Goal: Book appointment/travel/reservation

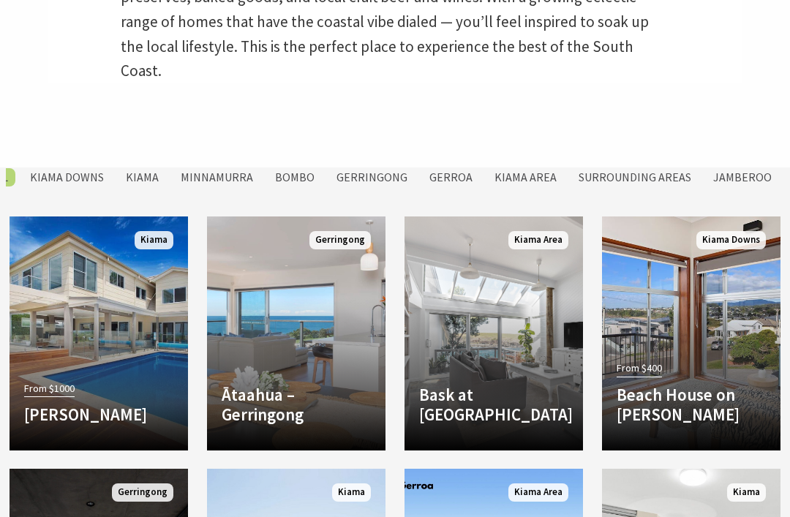
scroll to position [549, 0]
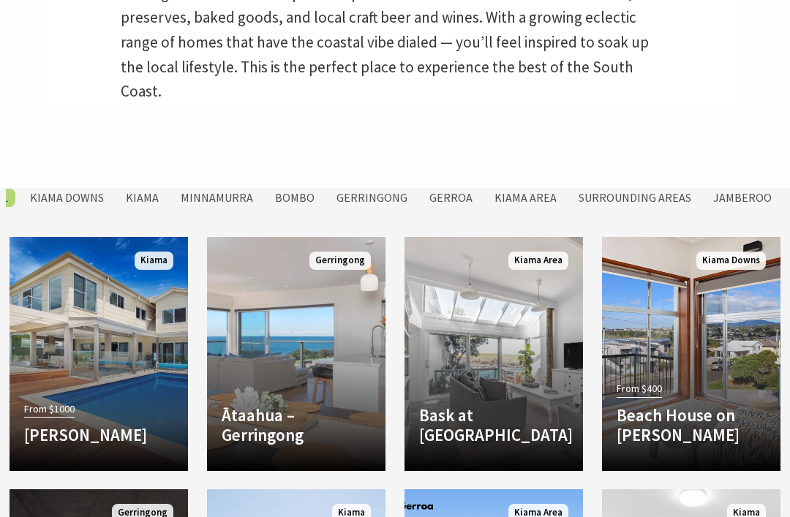
click at [70, 189] on label "Kiama Downs" at bounding box center [67, 198] width 89 height 18
click at [0, 0] on input "Kiama Downs" at bounding box center [0, 0] width 0 height 0
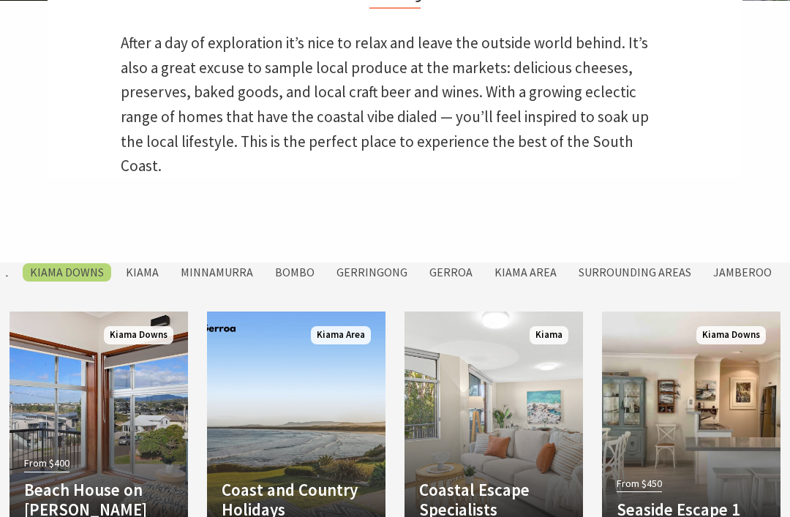
scroll to position [483, 0]
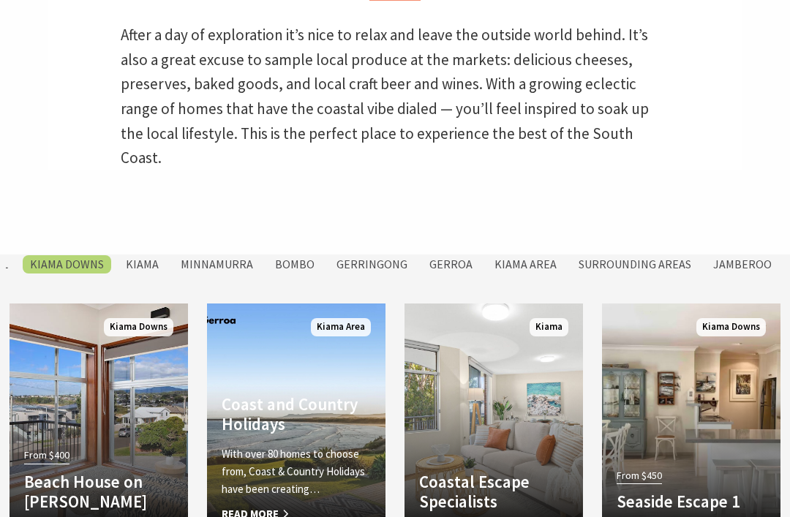
scroll to position [530, 0]
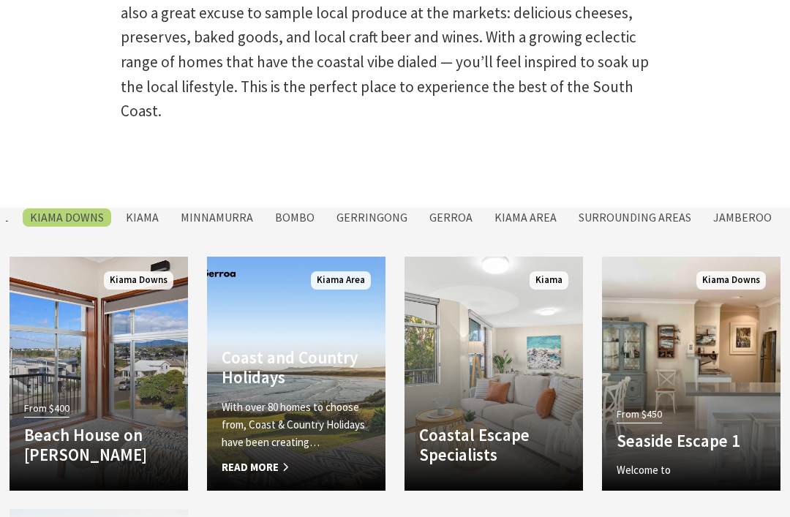
click at [669, 342] on link "Another Image Used From $450 Seaside Escape 1 Welcome to Seaside Escape 1 Jones…" at bounding box center [691, 374] width 179 height 234
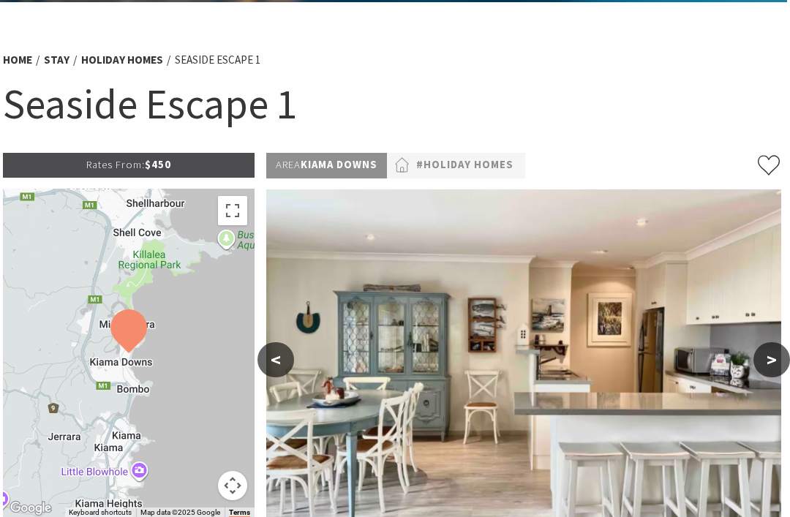
scroll to position [42, 3]
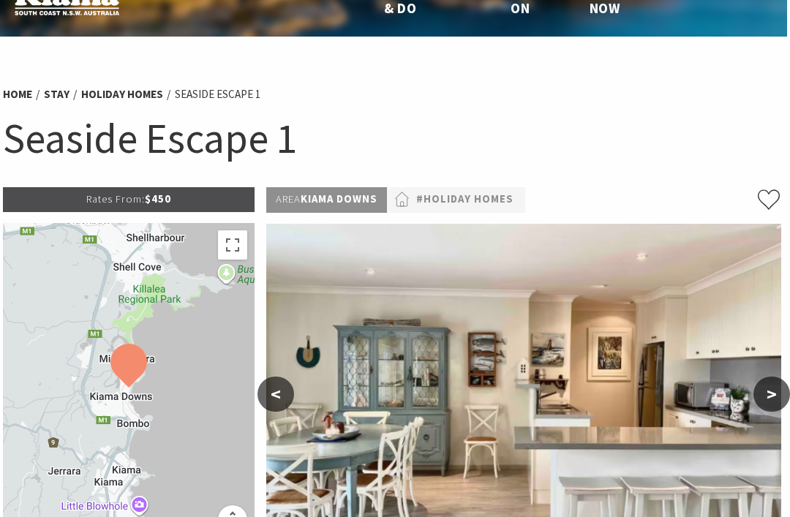
click at [483, 200] on link "#Holiday Homes" at bounding box center [464, 200] width 97 height 18
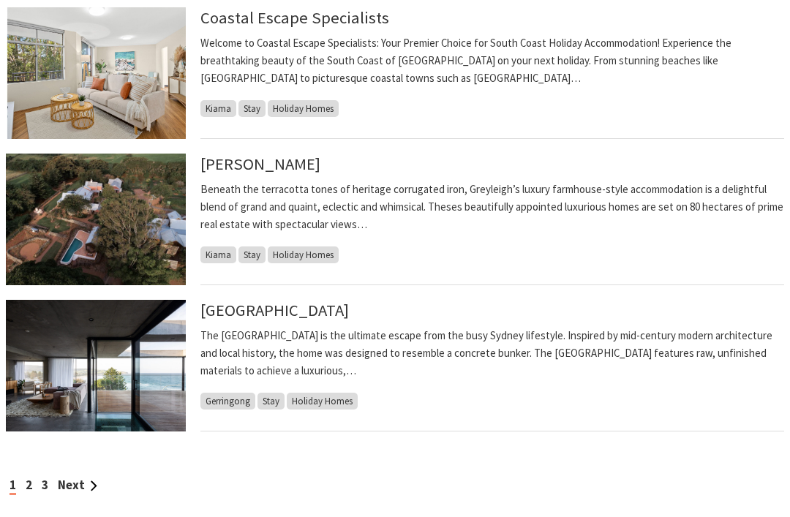
scroll to position [1144, 0]
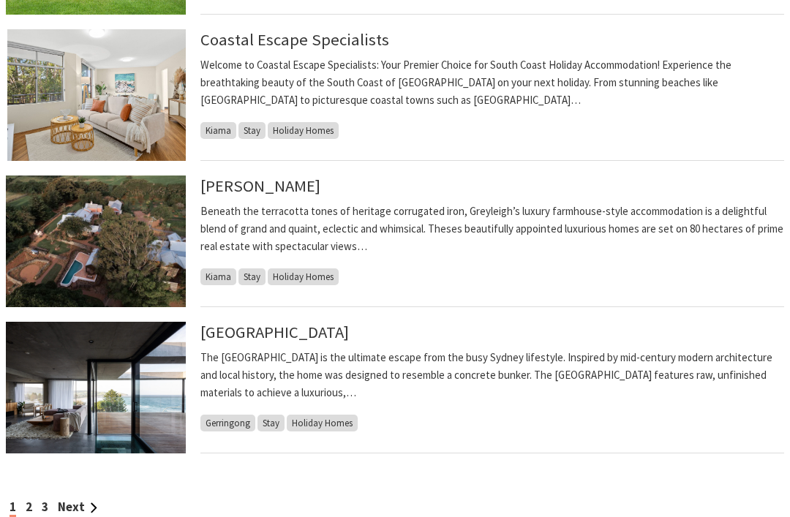
click at [268, 329] on link "[GEOGRAPHIC_DATA]" at bounding box center [274, 332] width 149 height 20
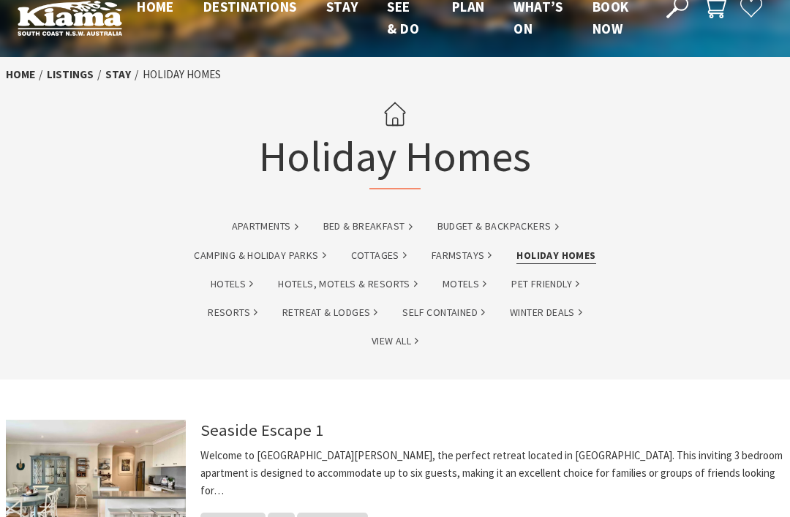
scroll to position [0, 0]
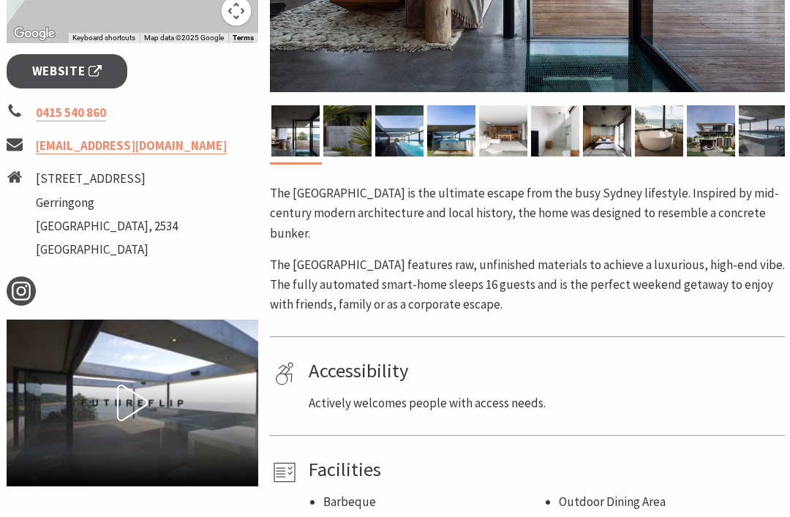
scroll to position [552, 0]
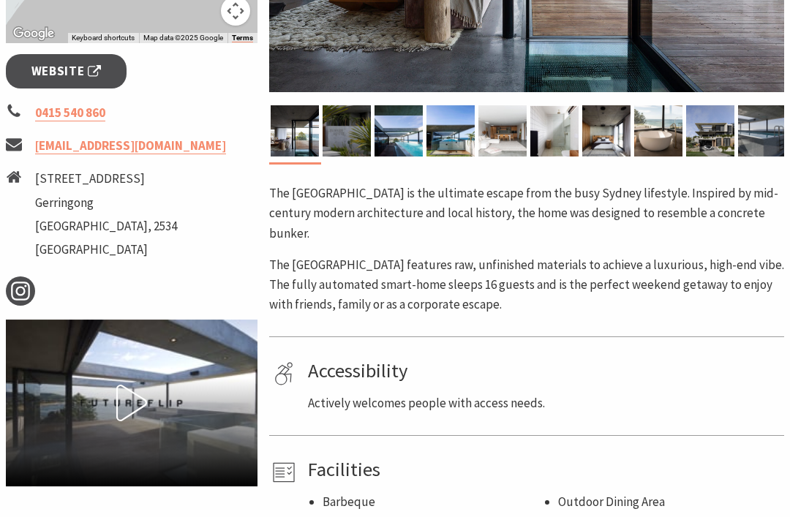
click at [139, 399] on icon at bounding box center [131, 403] width 37 height 37
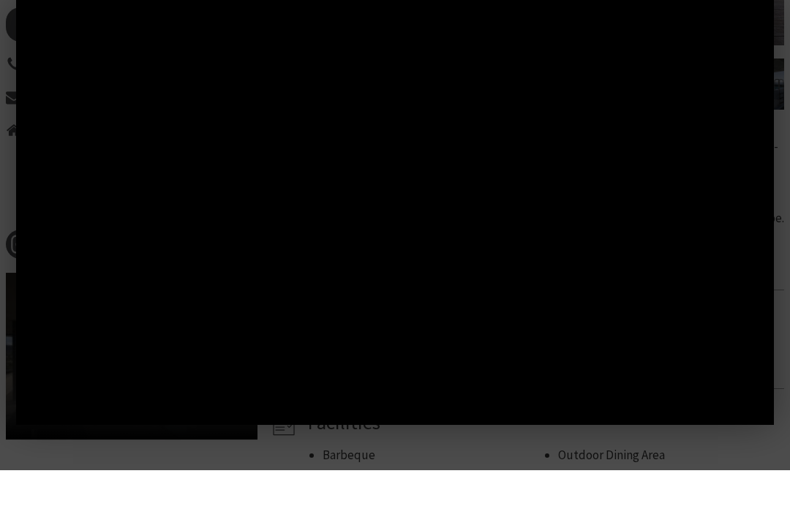
scroll to position [598, 0]
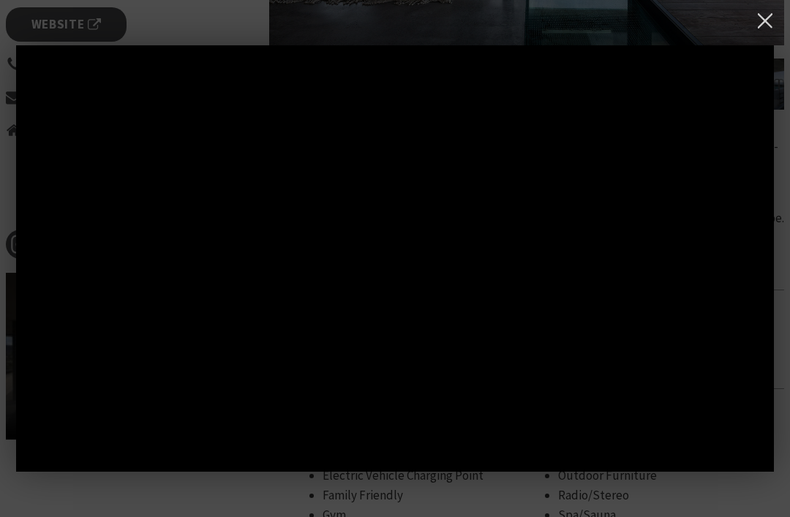
click at [762, 24] on button at bounding box center [765, 21] width 30 height 30
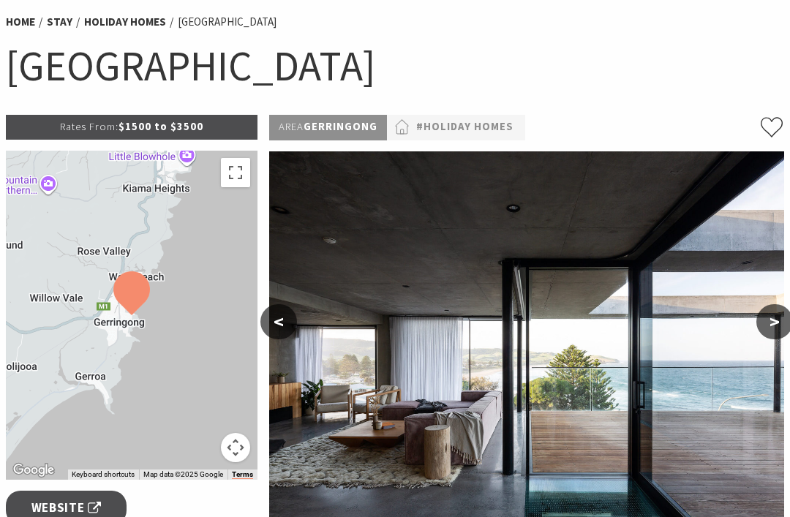
scroll to position [0, 0]
